Goal: Transaction & Acquisition: Obtain resource

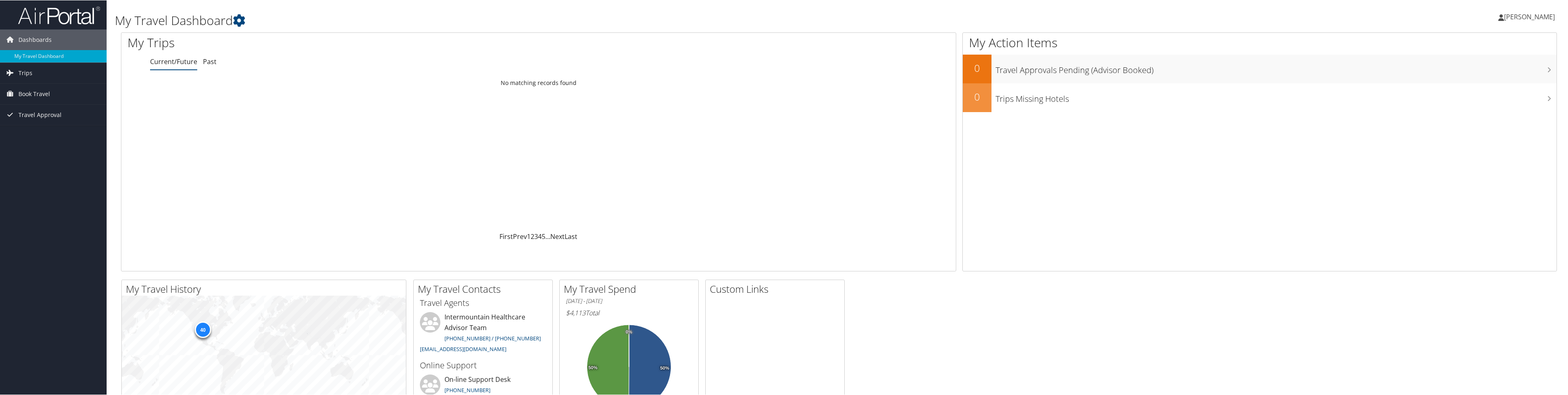
click at [196, 62] on link "Current/Future" at bounding box center [173, 61] width 47 height 9
click at [203, 62] on link "Past" at bounding box center [210, 61] width 13 height 9
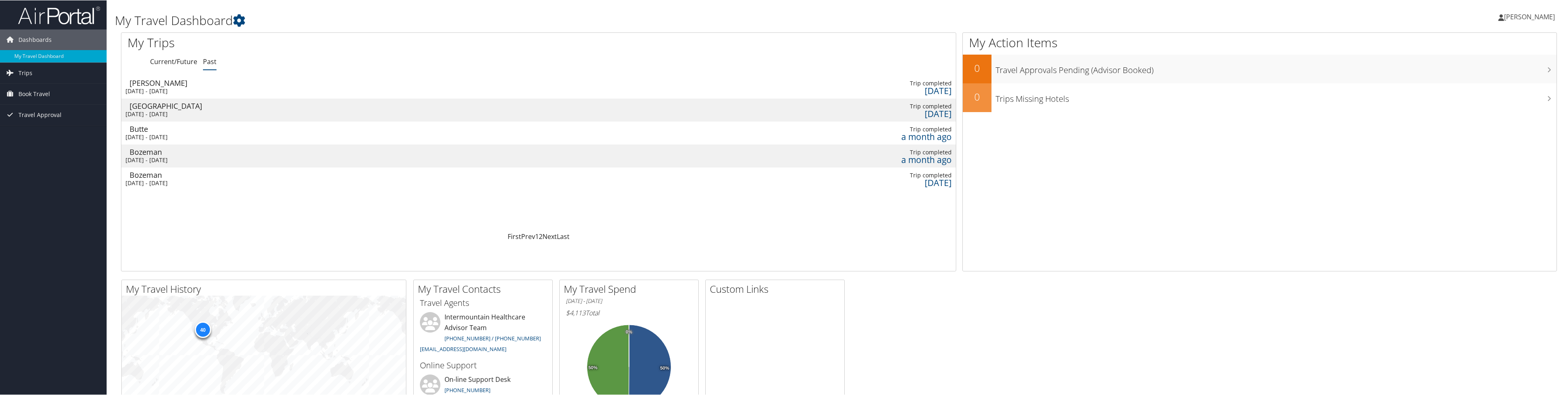
click at [161, 133] on div "Mon 28 Jul 2025 - Wed 30 Jul 2025" at bounding box center [226, 137] width 201 height 7
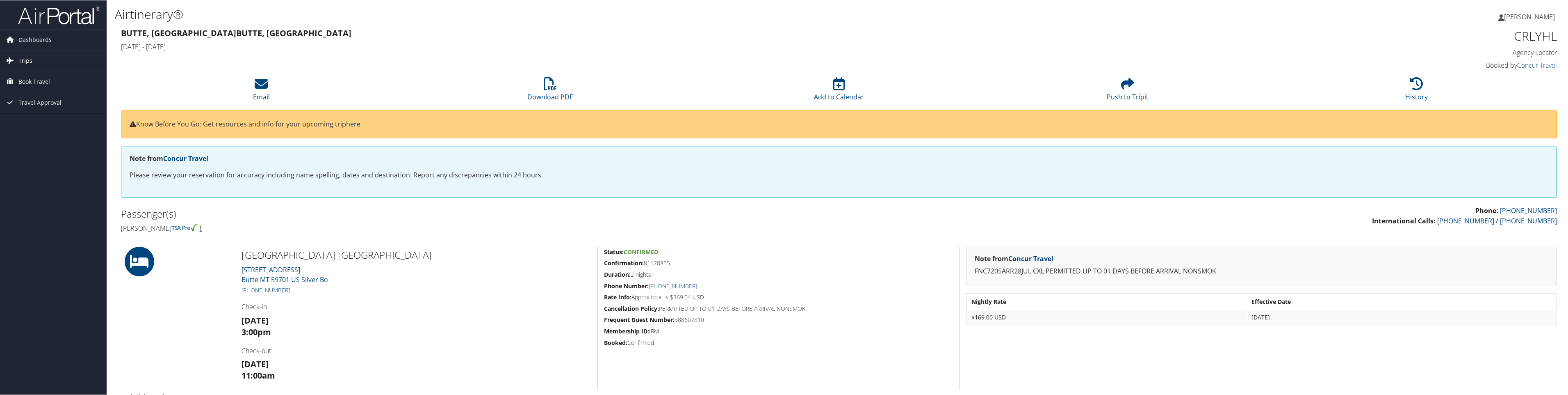
click at [30, 60] on span "Trips" at bounding box center [25, 60] width 14 height 21
click at [48, 74] on link "Current/Future Trips" at bounding box center [53, 77] width 107 height 12
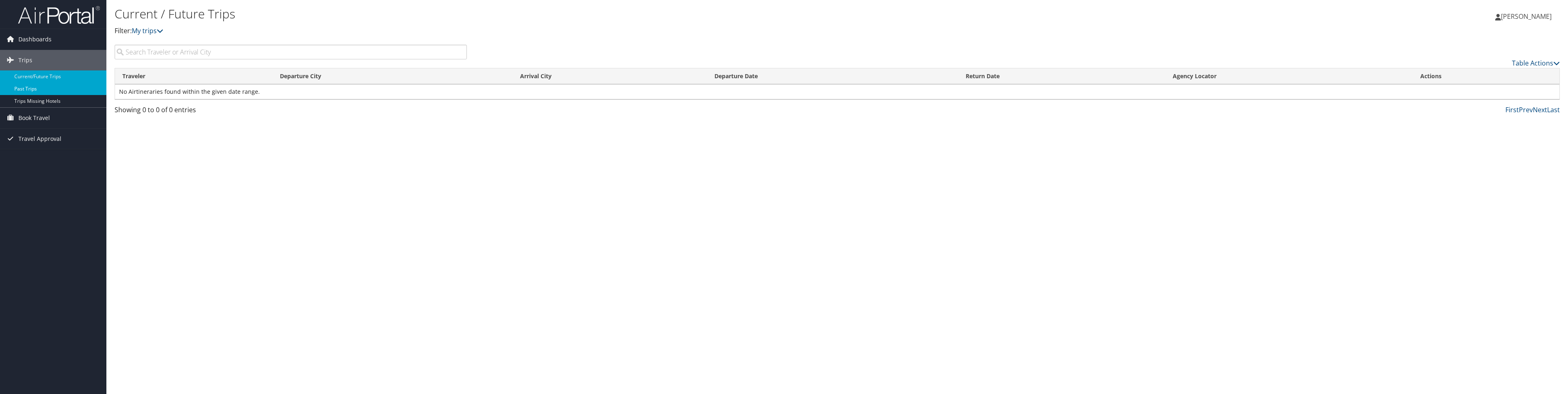
click at [39, 91] on link "Past Trips" at bounding box center [53, 89] width 107 height 12
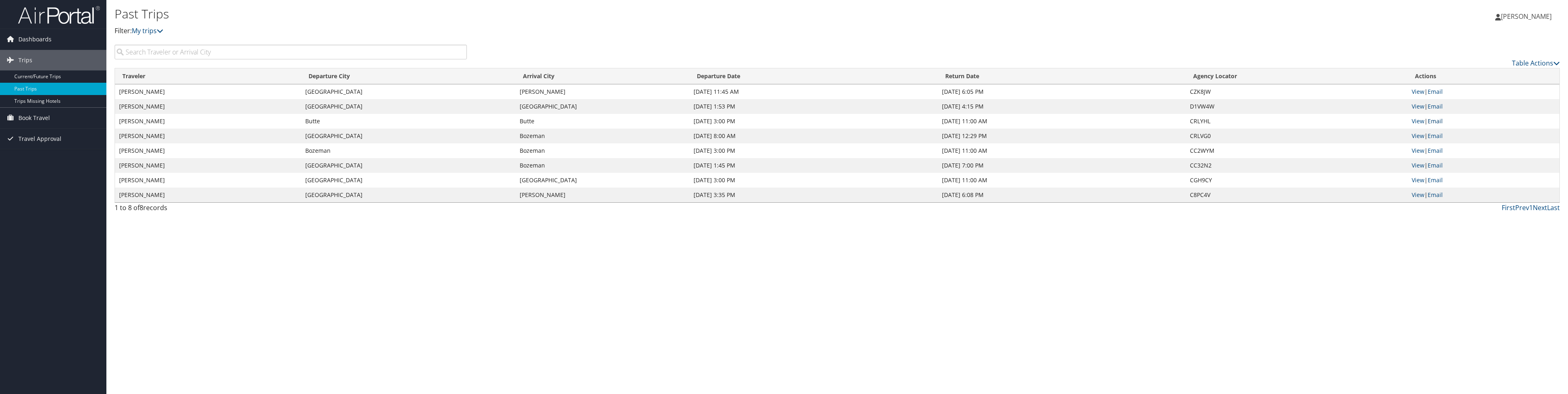
click at [1443, 121] on link "Email" at bounding box center [1435, 121] width 15 height 8
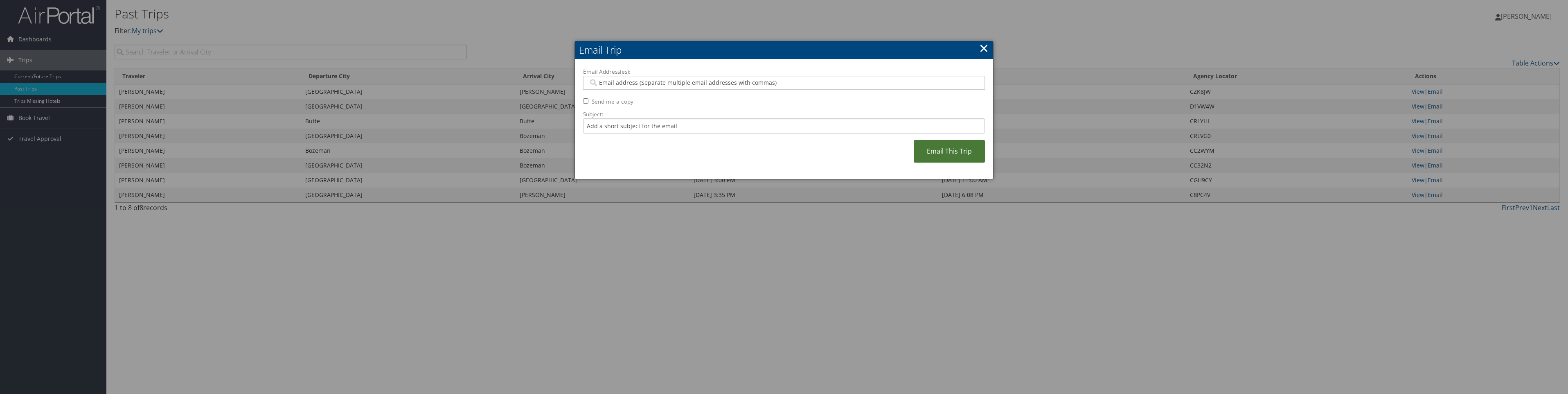
click at [942, 153] on link "Email This Trip" at bounding box center [949, 151] width 71 height 23
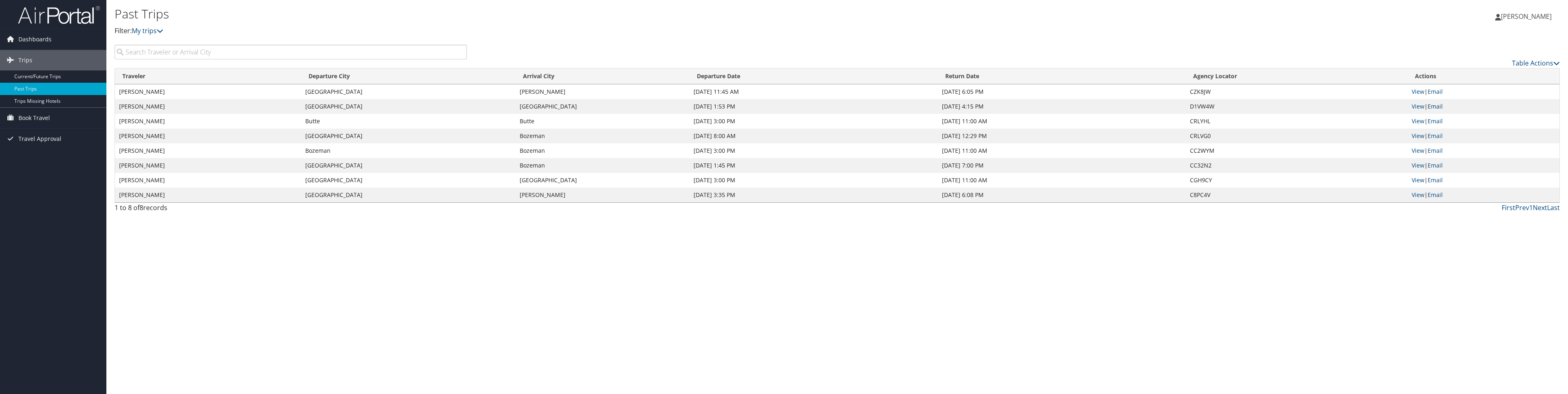
click at [1440, 105] on link "Email" at bounding box center [1435, 106] width 15 height 8
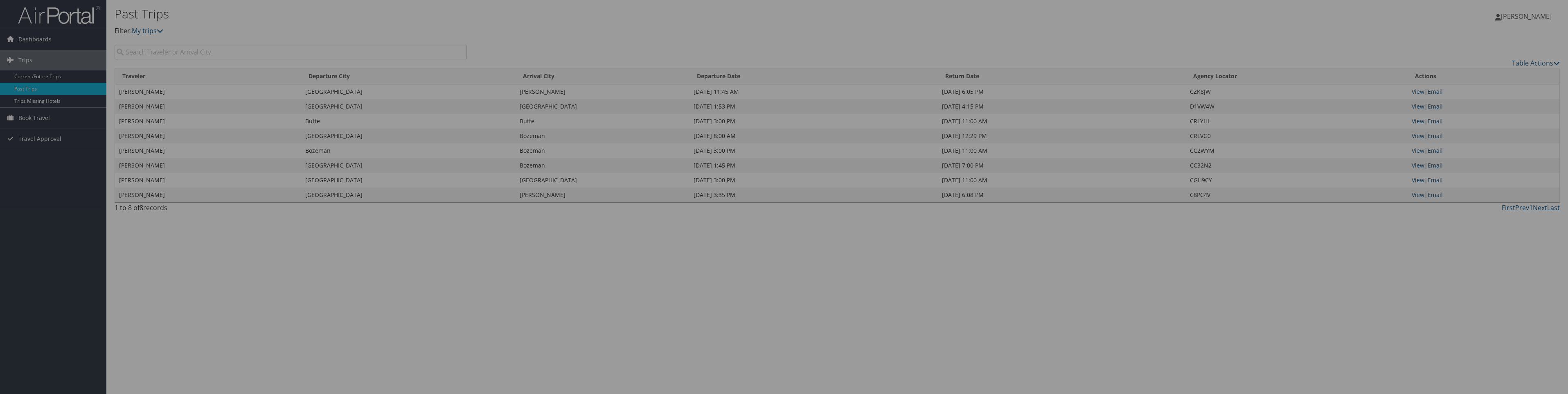
click at [1404, 213] on div at bounding box center [784, 197] width 1568 height 394
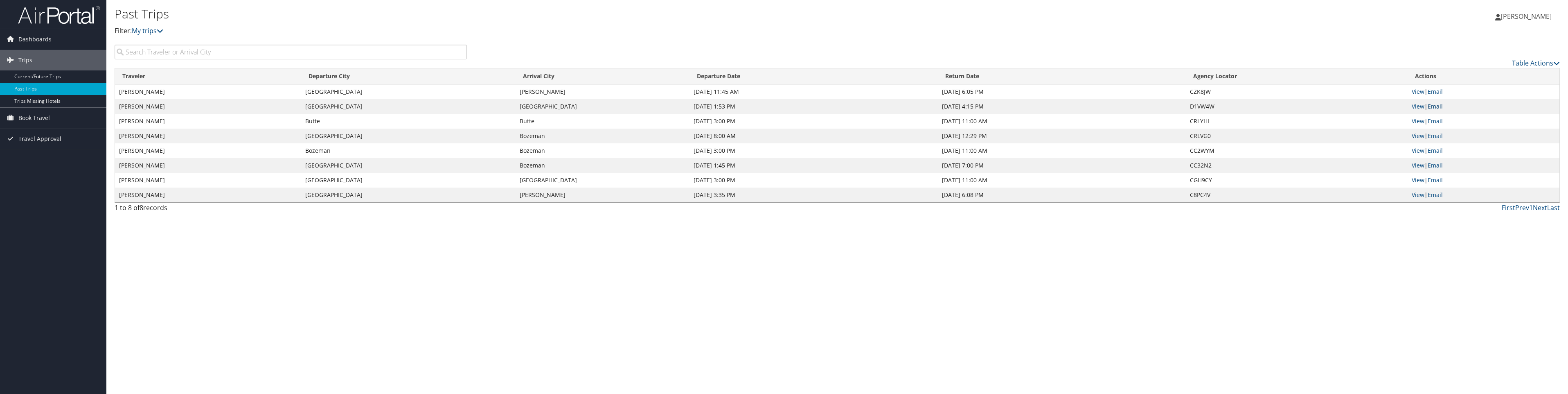
click at [1432, 104] on link "Email" at bounding box center [1435, 106] width 15 height 8
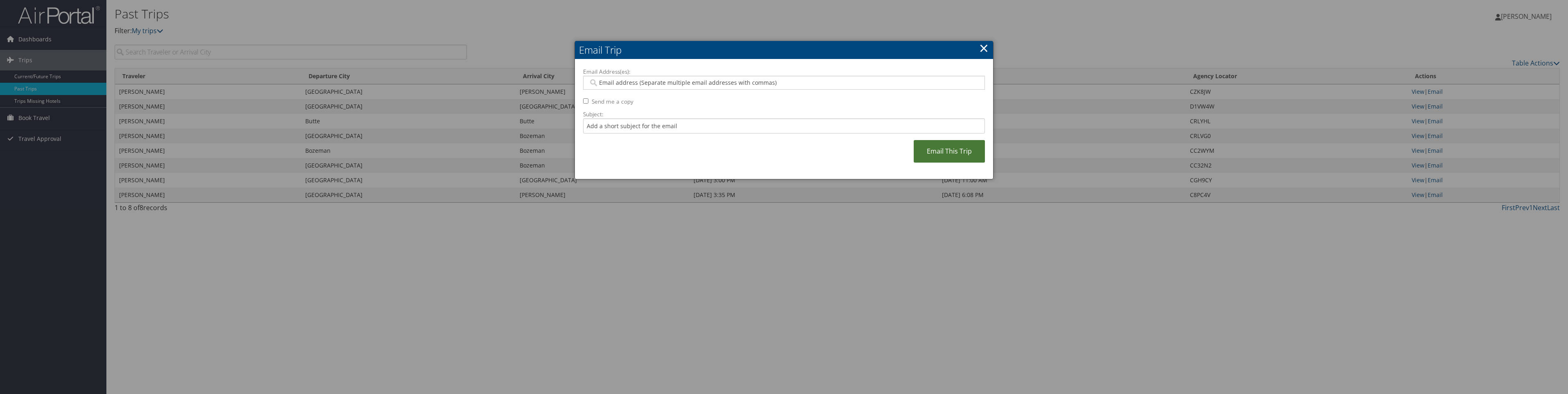
click at [971, 146] on link "Email This Trip" at bounding box center [949, 151] width 71 height 23
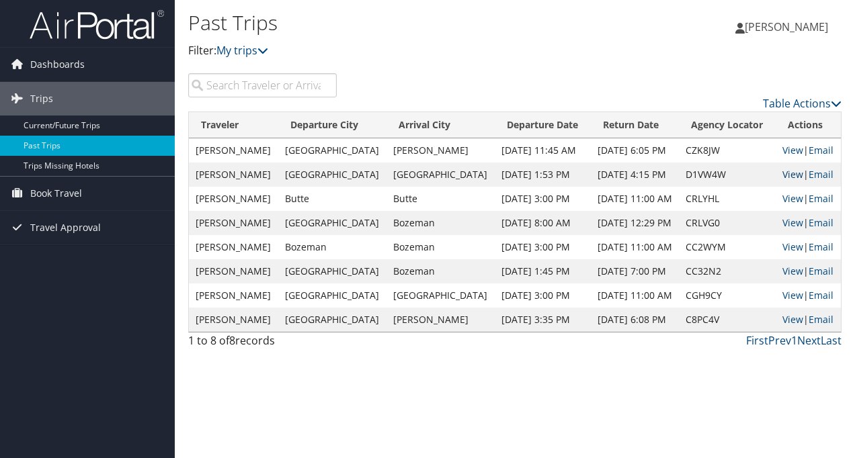
click at [793, 179] on td "View | Email" at bounding box center [808, 175] width 65 height 24
click at [791, 175] on link "View" at bounding box center [792, 174] width 21 height 13
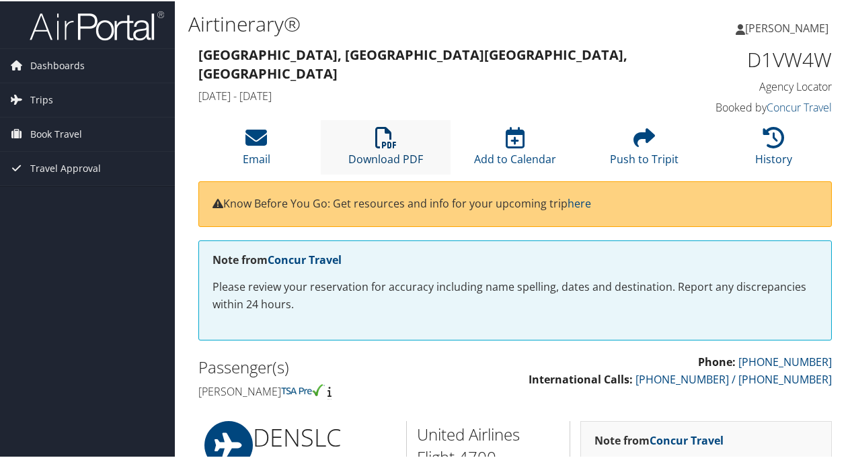
click at [408, 152] on link "Download PDF" at bounding box center [385, 149] width 75 height 32
